Goal: Task Accomplishment & Management: Manage account settings

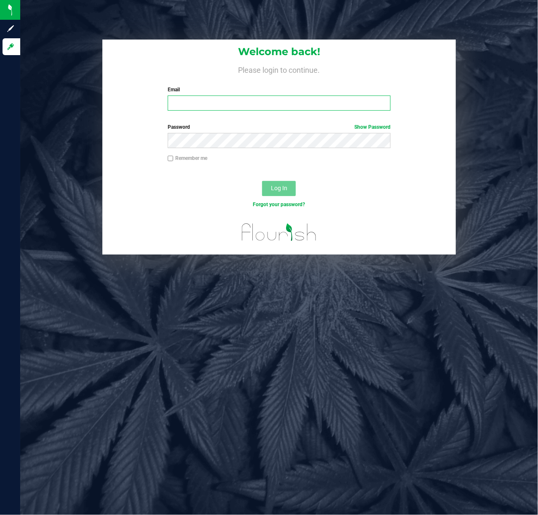
drag, startPoint x: 274, startPoint y: 106, endPoint x: 268, endPoint y: 81, distance: 25.6
click at [274, 104] on input "Email" at bounding box center [279, 103] width 223 height 15
type input "[EMAIL_ADDRESS][DOMAIN_NAME]"
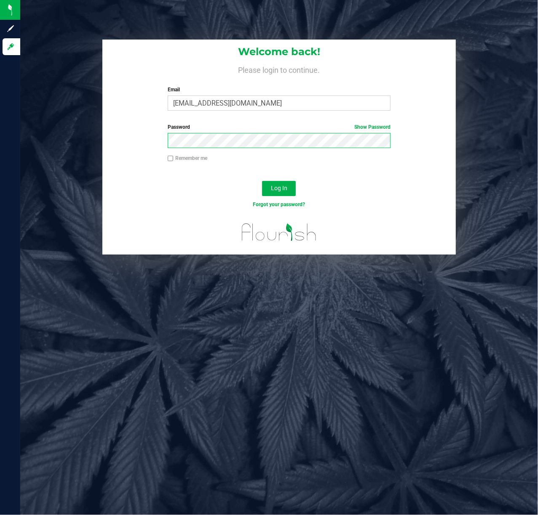
click at [262, 181] on button "Log In" at bounding box center [279, 188] width 34 height 15
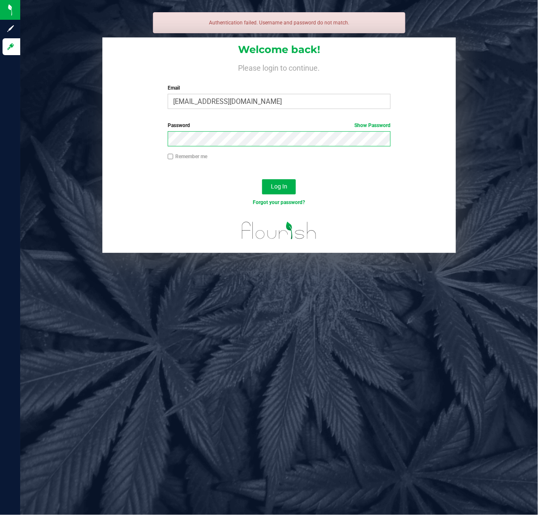
click at [262, 179] on button "Log In" at bounding box center [279, 186] width 34 height 15
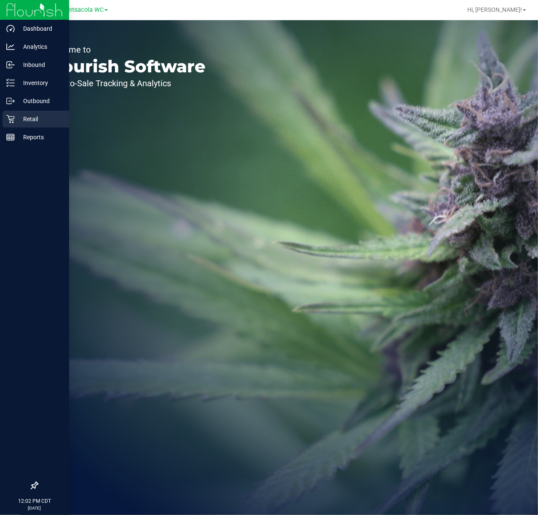
click at [12, 123] on icon at bounding box center [10, 119] width 8 height 8
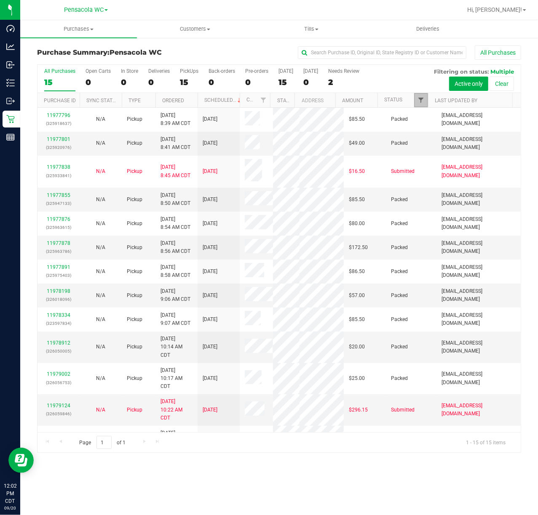
click at [424, 103] on span "Filter" at bounding box center [420, 100] width 7 height 7
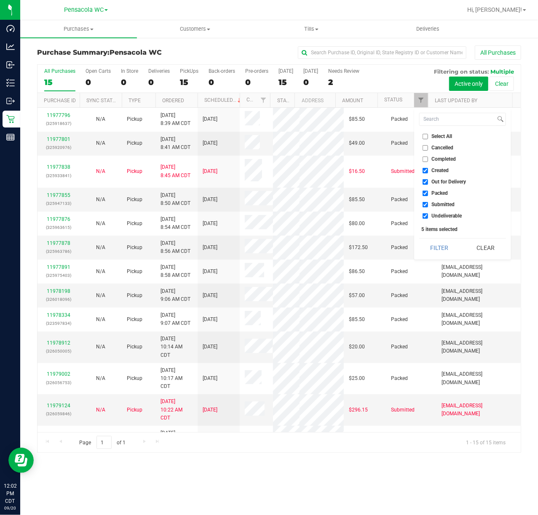
click at [435, 136] on span "Select All" at bounding box center [442, 136] width 21 height 5
click at [428, 136] on input "Select All" at bounding box center [424, 136] width 5 height 5
checkbox input "true"
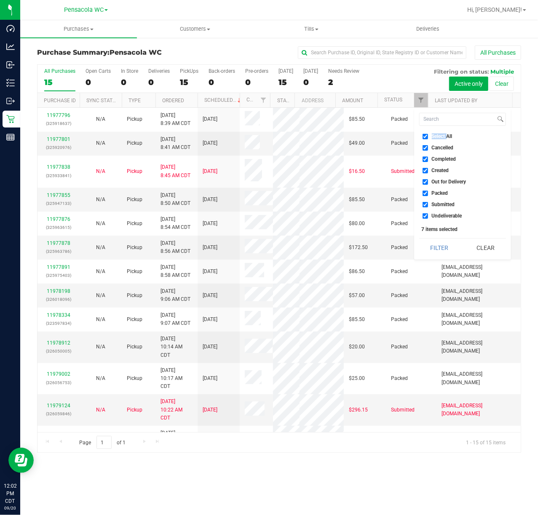
click at [435, 136] on span "Select All" at bounding box center [442, 136] width 21 height 5
click at [428, 136] on input "Select All" at bounding box center [424, 136] width 5 height 5
checkbox input "false"
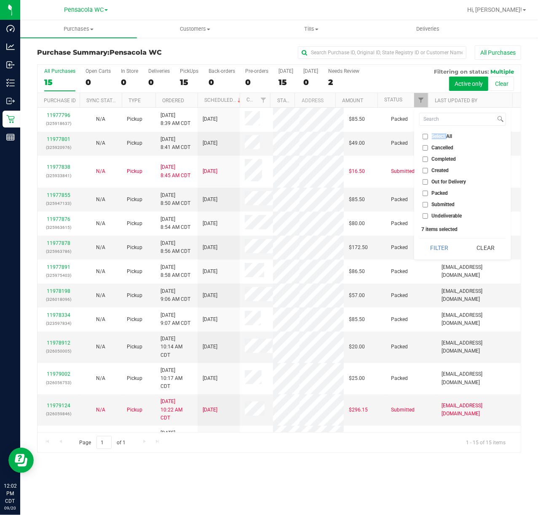
checkbox input "false"
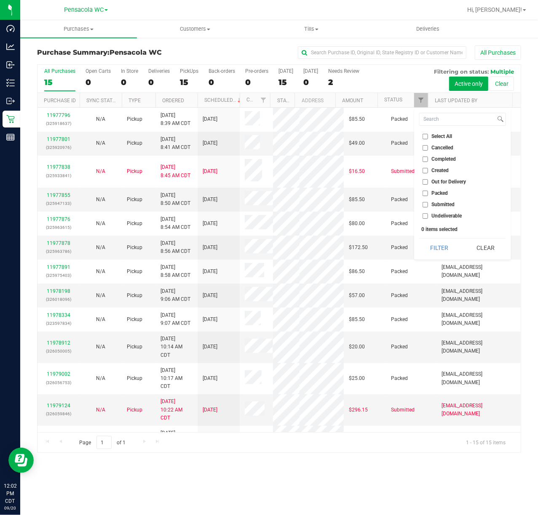
click at [450, 202] on span "Submitted" at bounding box center [443, 204] width 23 height 5
click at [428, 202] on input "Submitted" at bounding box center [424, 204] width 5 height 5
checkbox input "true"
click at [448, 248] on button "Filter" at bounding box center [439, 248] width 40 height 19
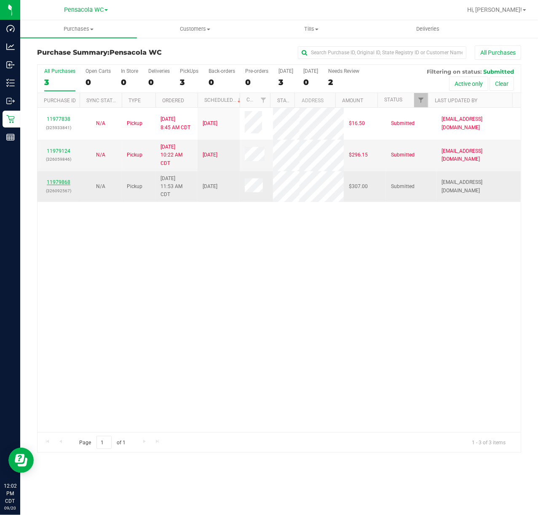
click at [66, 185] on link "11979868" at bounding box center [59, 182] width 24 height 6
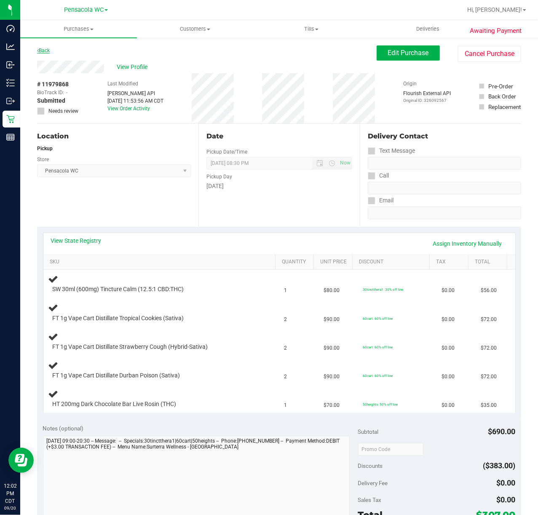
click at [48, 49] on link "Back" at bounding box center [43, 51] width 13 height 6
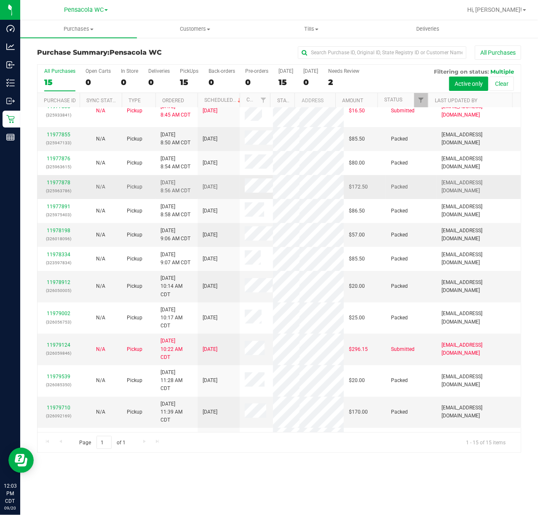
scroll to position [173, 0]
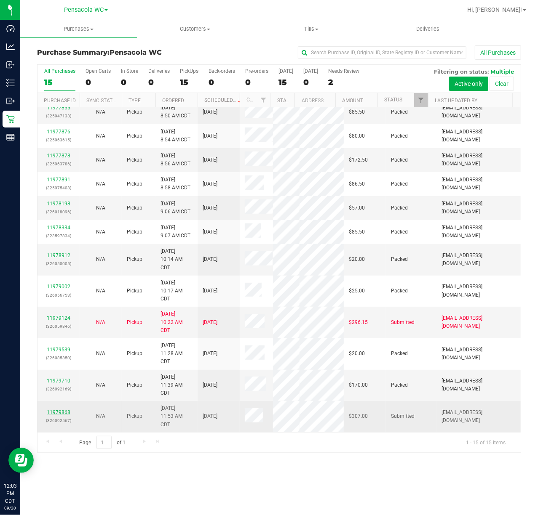
click at [61, 413] on link "11979868" at bounding box center [59, 413] width 24 height 6
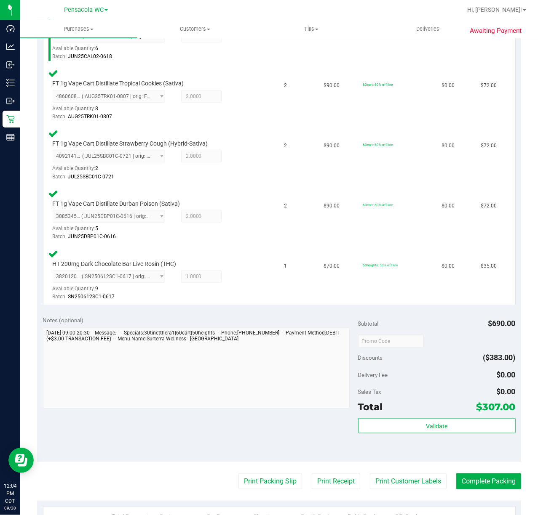
scroll to position [277, 0]
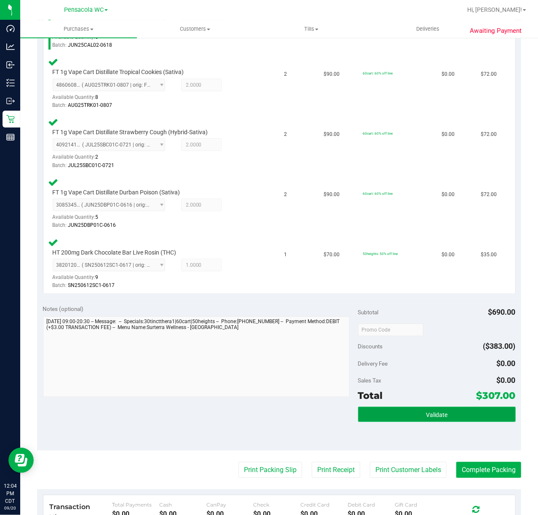
click at [411, 413] on button "Validate" at bounding box center [436, 414] width 157 height 15
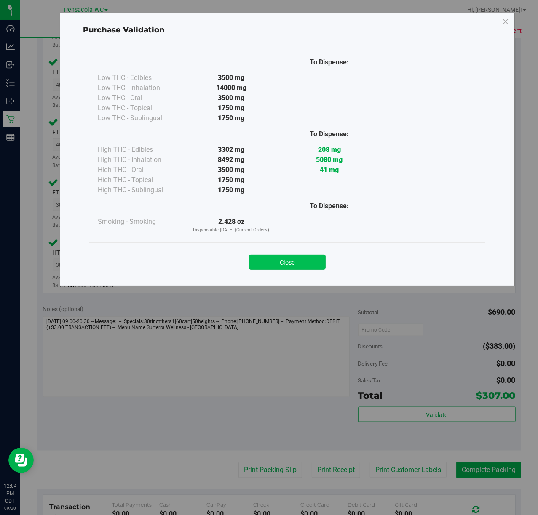
click at [280, 255] on button "Close" at bounding box center [287, 262] width 77 height 15
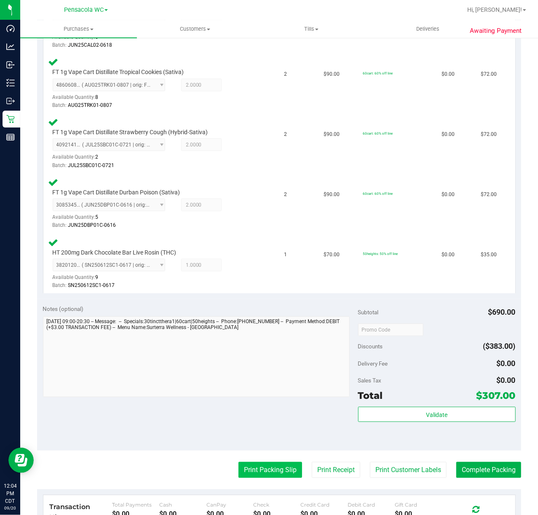
click at [281, 476] on button "Print Packing Slip" at bounding box center [270, 470] width 64 height 16
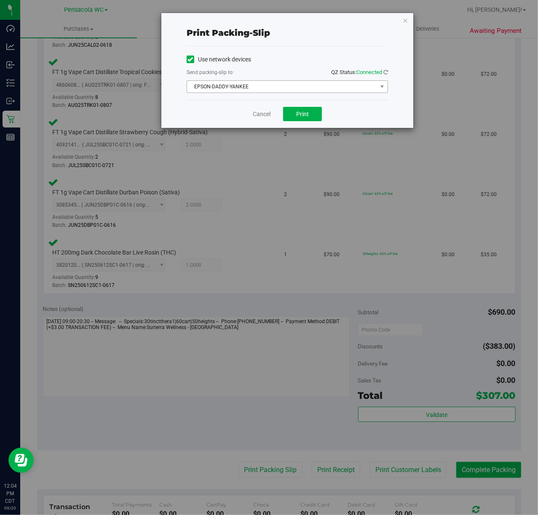
click at [265, 84] on span "EPSON-DADDY-YANKEE" at bounding box center [282, 87] width 190 height 12
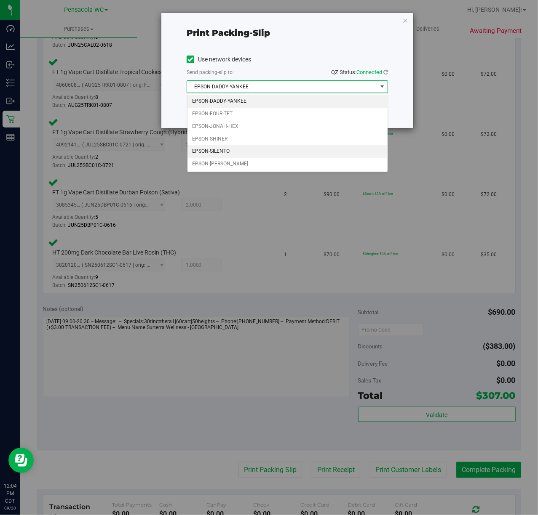
click at [236, 154] on li "EPSON-SILENTO" at bounding box center [287, 151] width 200 height 13
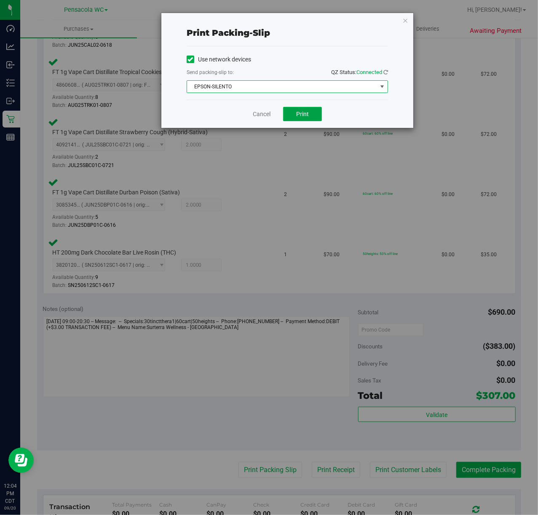
click at [302, 117] on span "Print" at bounding box center [302, 114] width 13 height 7
click at [405, 17] on icon "button" at bounding box center [405, 20] width 6 height 10
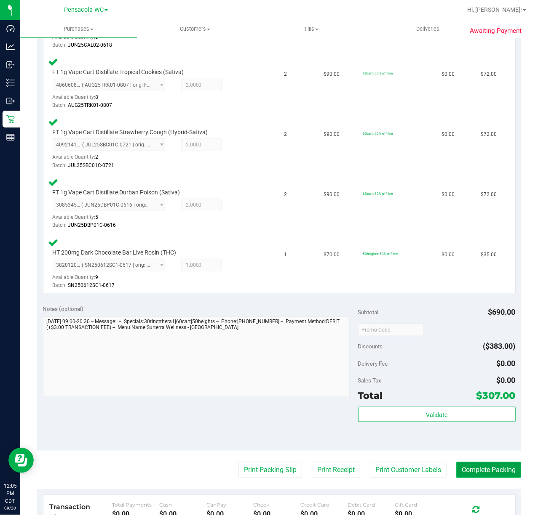
click at [480, 470] on button "Complete Packing" at bounding box center [488, 470] width 65 height 16
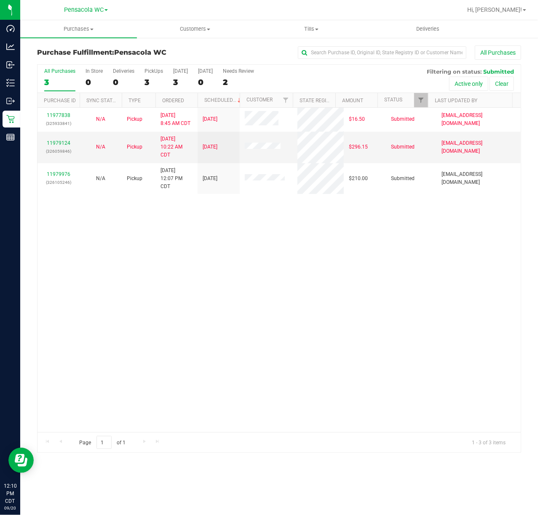
click at [12, 82] on icon at bounding box center [10, 83] width 8 height 8
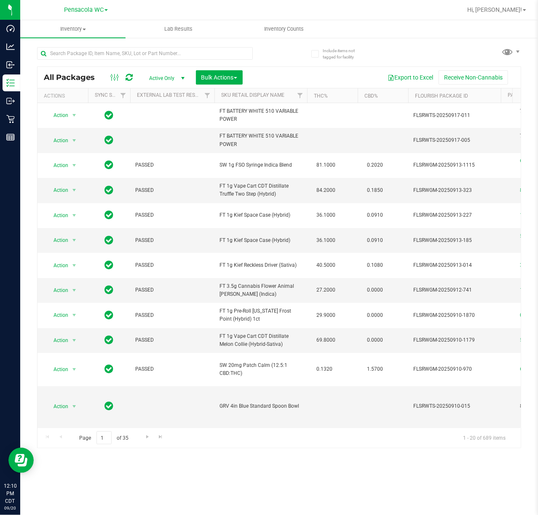
click at [155, 69] on div "All Packages Active Only Active Only Lab Samples Locked All External Internal B…" at bounding box center [278, 77] width 483 height 21
click at [153, 54] on input "text" at bounding box center [145, 53] width 216 height 13
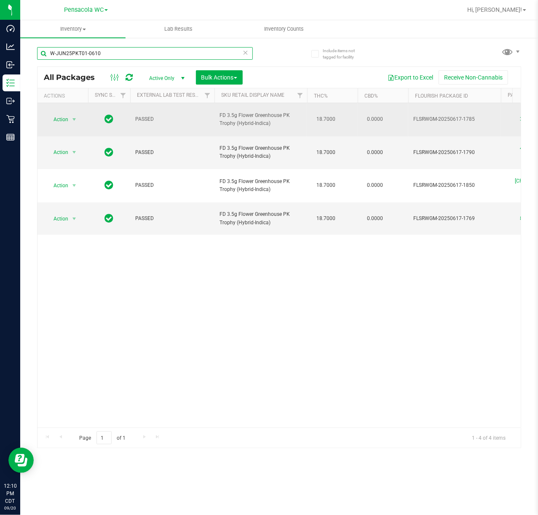
type input "W-JUN25PKT01-0610"
click at [64, 118] on span "Action" at bounding box center [57, 120] width 23 height 12
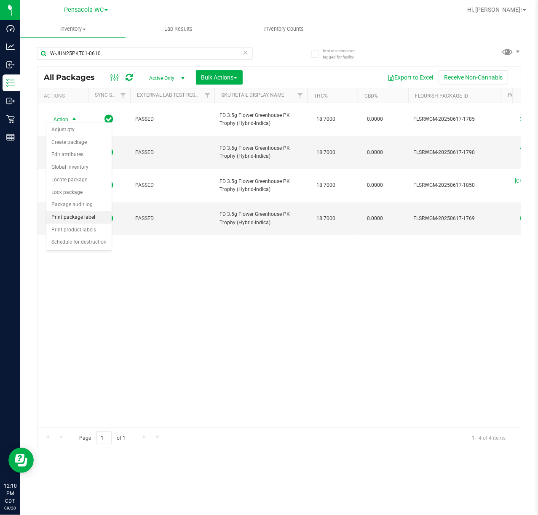
click at [105, 221] on li "Print package label" at bounding box center [78, 217] width 65 height 13
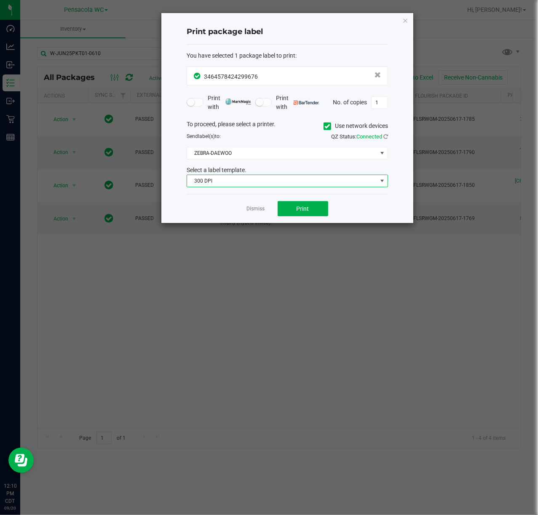
drag, startPoint x: 297, startPoint y: 180, endPoint x: 297, endPoint y: 187, distance: 6.7
click at [297, 181] on span "300 DPI" at bounding box center [282, 181] width 190 height 12
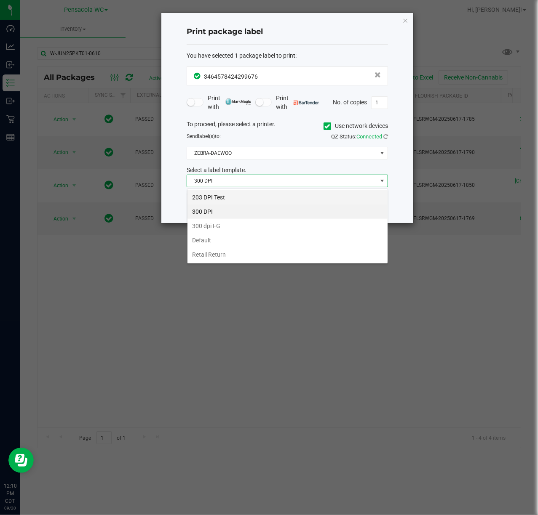
scroll to position [13, 201]
click at [297, 200] on li "203 DPI Test" at bounding box center [287, 197] width 200 height 14
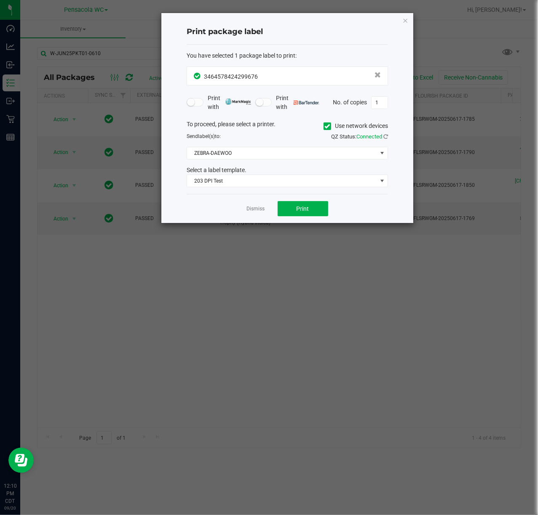
click at [290, 162] on div "To proceed, please select a printer. Use network devices Send label(s) to: QZ S…" at bounding box center [286, 154] width 201 height 68
drag, startPoint x: 277, startPoint y: 150, endPoint x: 278, endPoint y: 157, distance: 7.8
click at [277, 153] on span "ZEBRA-DAEWOO" at bounding box center [282, 153] width 190 height 12
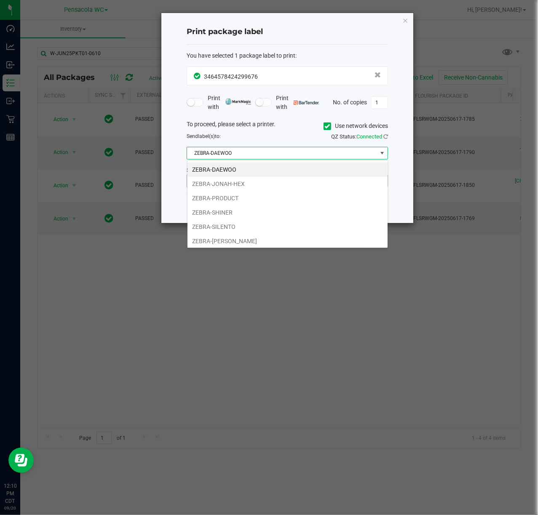
click at [263, 179] on li "ZEBRA-JONAH-HEX" at bounding box center [287, 184] width 200 height 14
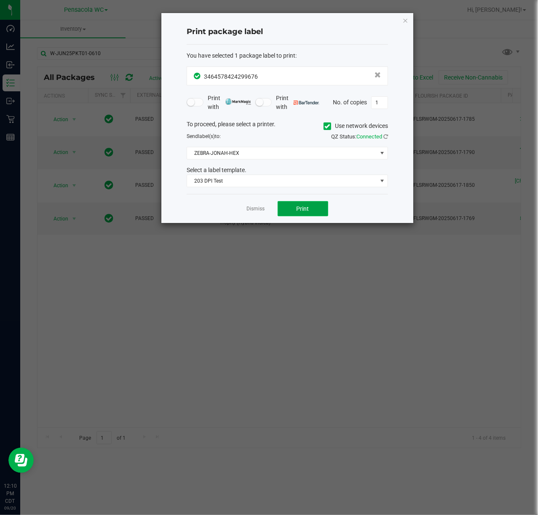
click at [314, 213] on button "Print" at bounding box center [302, 208] width 51 height 15
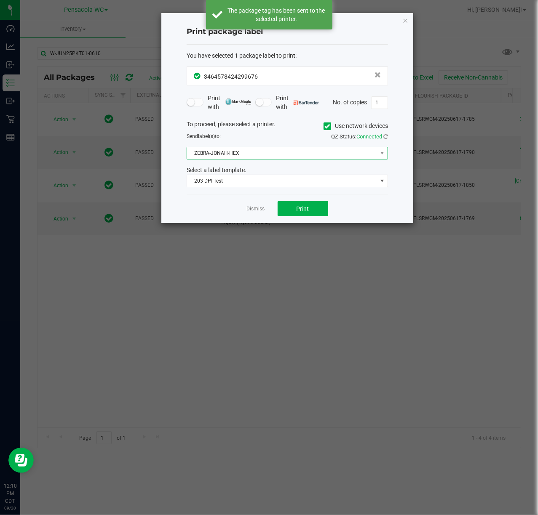
click at [292, 147] on span "ZEBRA-JONAH-HEX" at bounding box center [282, 153] width 190 height 12
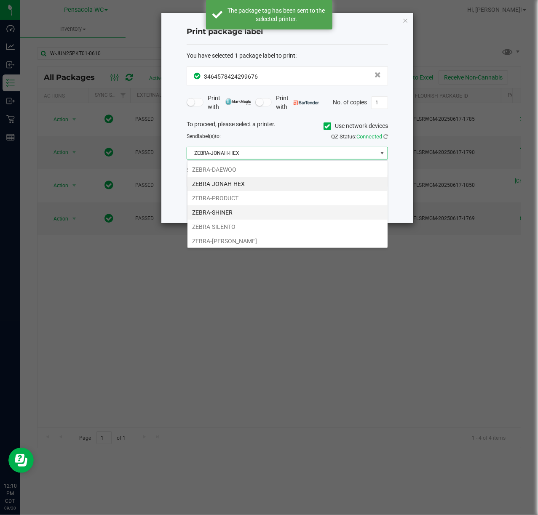
click at [288, 211] on li "ZEBRA-SHINER" at bounding box center [287, 212] width 200 height 14
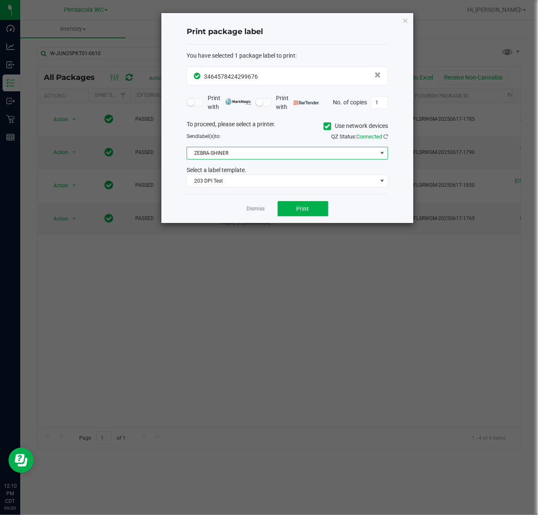
click at [294, 154] on span "ZEBRA-SHINER" at bounding box center [282, 153] width 190 height 12
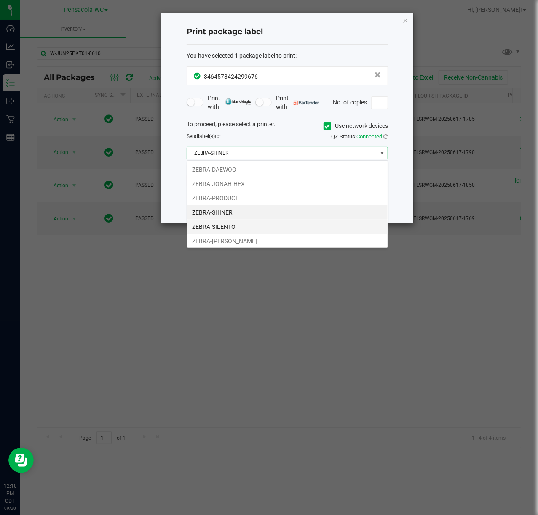
click at [223, 224] on li "ZEBRA-SILENTO" at bounding box center [287, 227] width 200 height 14
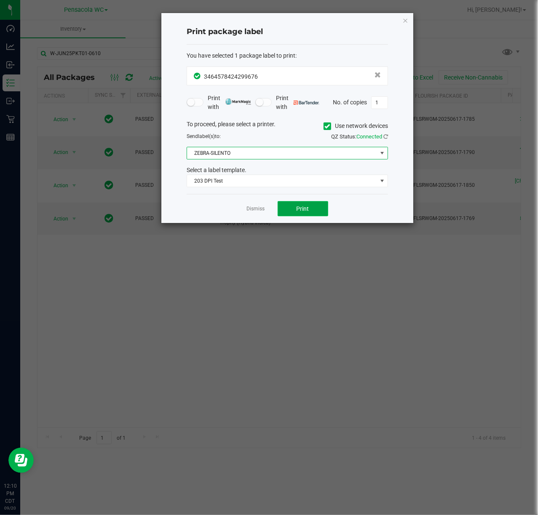
click at [307, 210] on span "Print" at bounding box center [302, 208] width 13 height 7
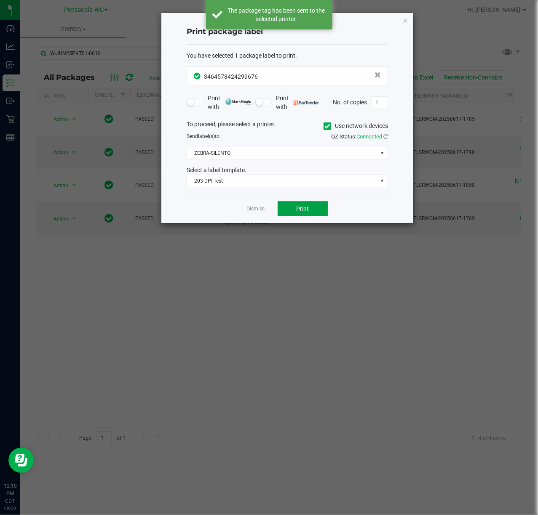
click at [302, 205] on button "Print" at bounding box center [302, 208] width 51 height 15
click at [405, 25] on div "Print package label You have selected 1 package label to print : 34645784242996…" at bounding box center [287, 118] width 252 height 210
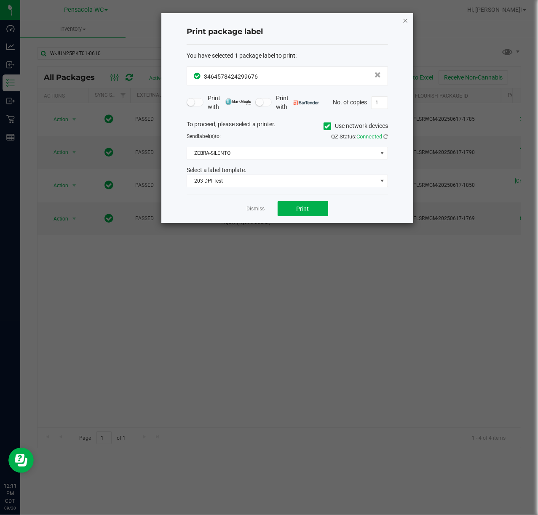
click at [406, 19] on icon "button" at bounding box center [405, 20] width 6 height 10
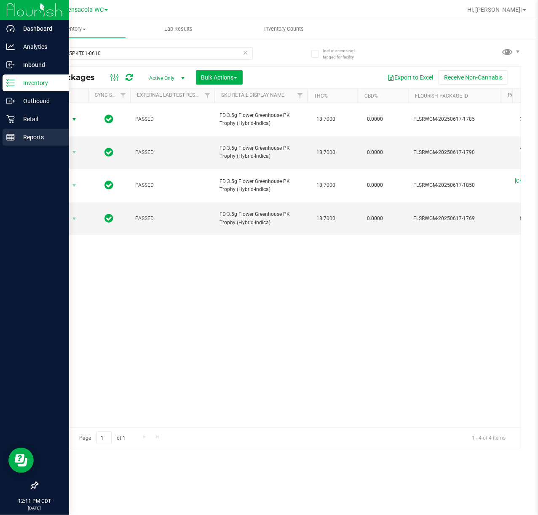
click at [10, 136] on line at bounding box center [11, 136] width 8 height 0
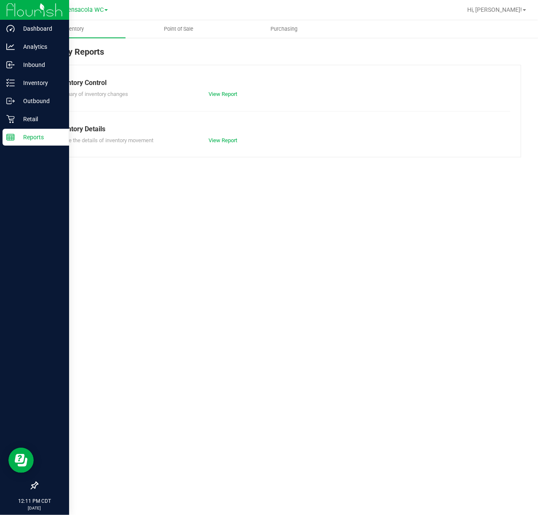
click at [44, 132] on p "Reports" at bounding box center [40, 137] width 51 height 10
click at [44, 123] on p "Retail" at bounding box center [40, 119] width 51 height 10
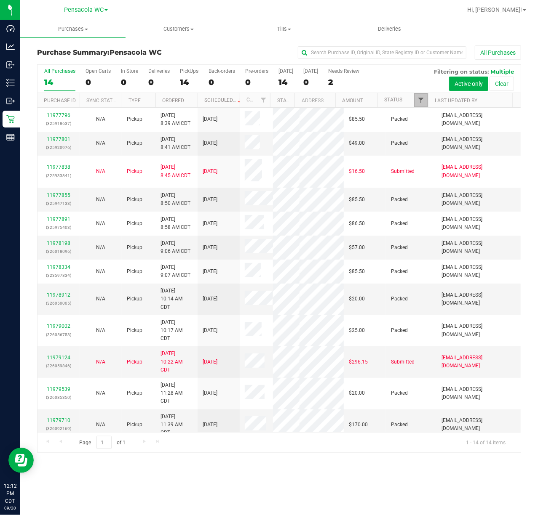
click at [423, 100] on span "Filter" at bounding box center [420, 100] width 7 height 7
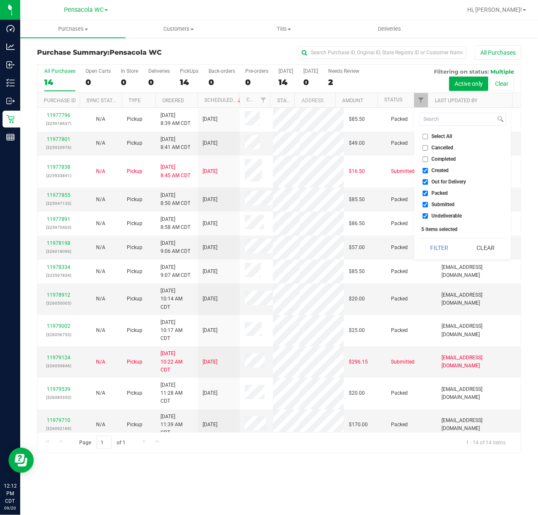
click at [445, 138] on span "Select All" at bounding box center [442, 136] width 21 height 5
click at [428, 138] on input "Select All" at bounding box center [424, 136] width 5 height 5
checkbox input "true"
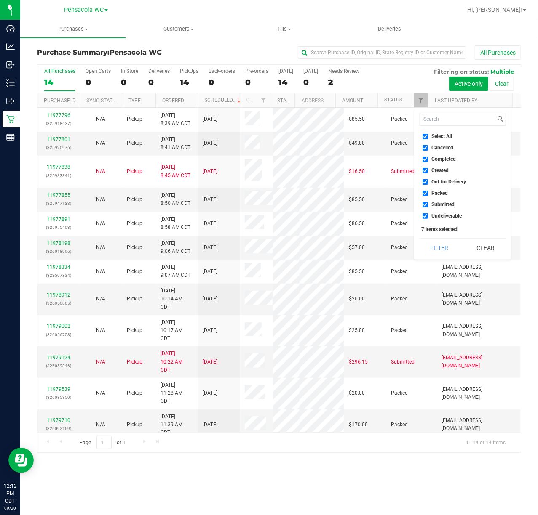
click at [424, 136] on input "Select All" at bounding box center [424, 136] width 5 height 5
checkbox input "false"
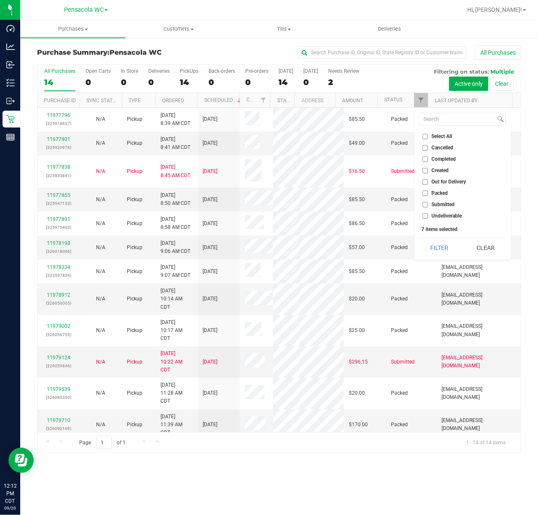
checkbox input "false"
click at [442, 202] on span "Submitted" at bounding box center [443, 204] width 23 height 5
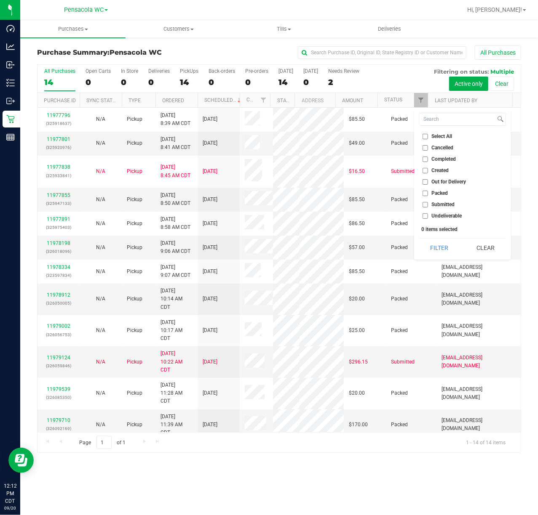
click at [428, 202] on input "Submitted" at bounding box center [424, 204] width 5 height 5
checkbox input "true"
click at [441, 250] on button "Filter" at bounding box center [439, 248] width 40 height 19
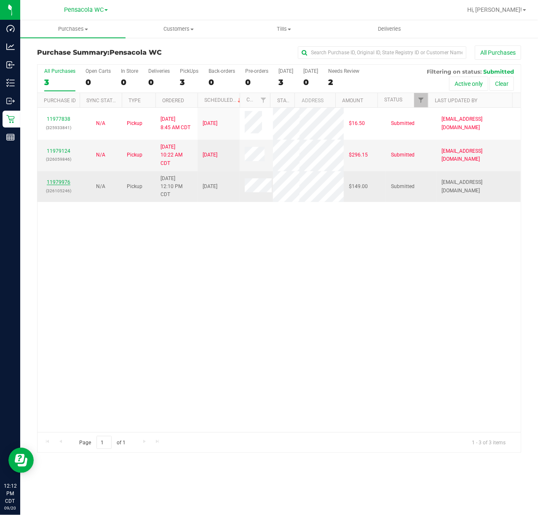
click at [62, 185] on link "11979976" at bounding box center [59, 182] width 24 height 6
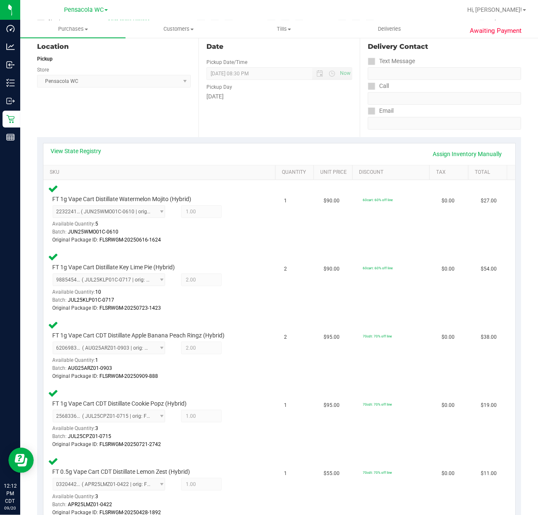
scroll to position [472, 0]
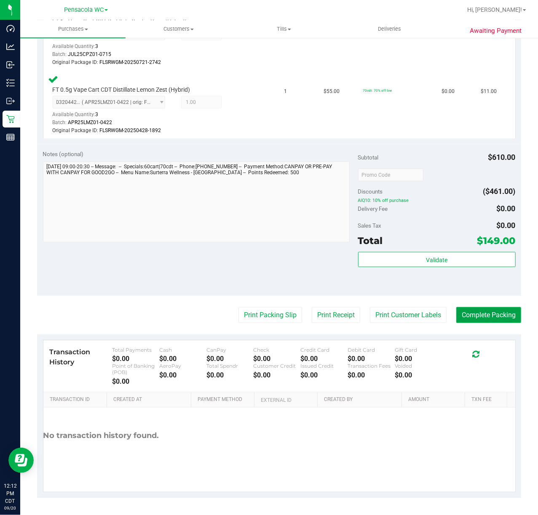
click at [470, 319] on button "Complete Packing" at bounding box center [488, 315] width 65 height 16
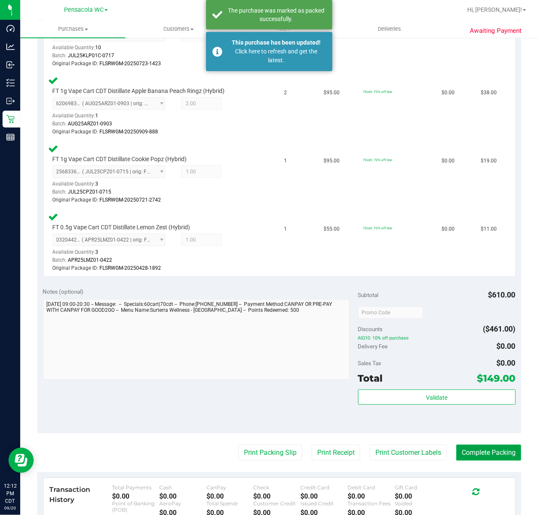
scroll to position [347, 0]
